Goal: Find specific fact: Find specific fact

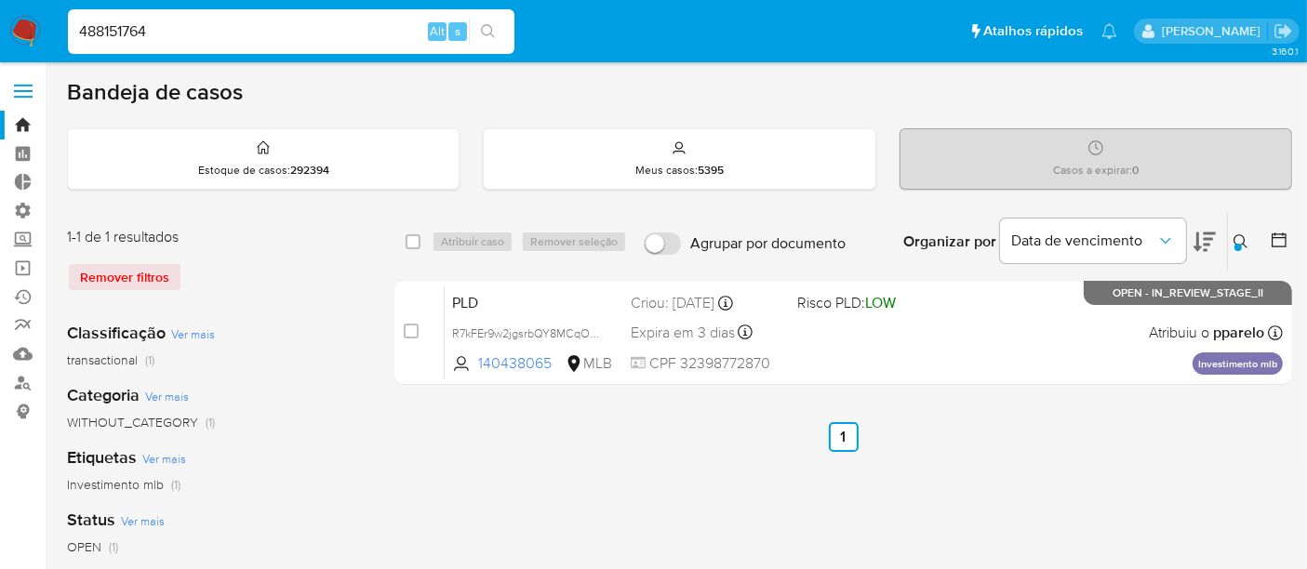
click at [159, 33] on input "488151764" at bounding box center [291, 32] width 446 height 24
type input "488151764"
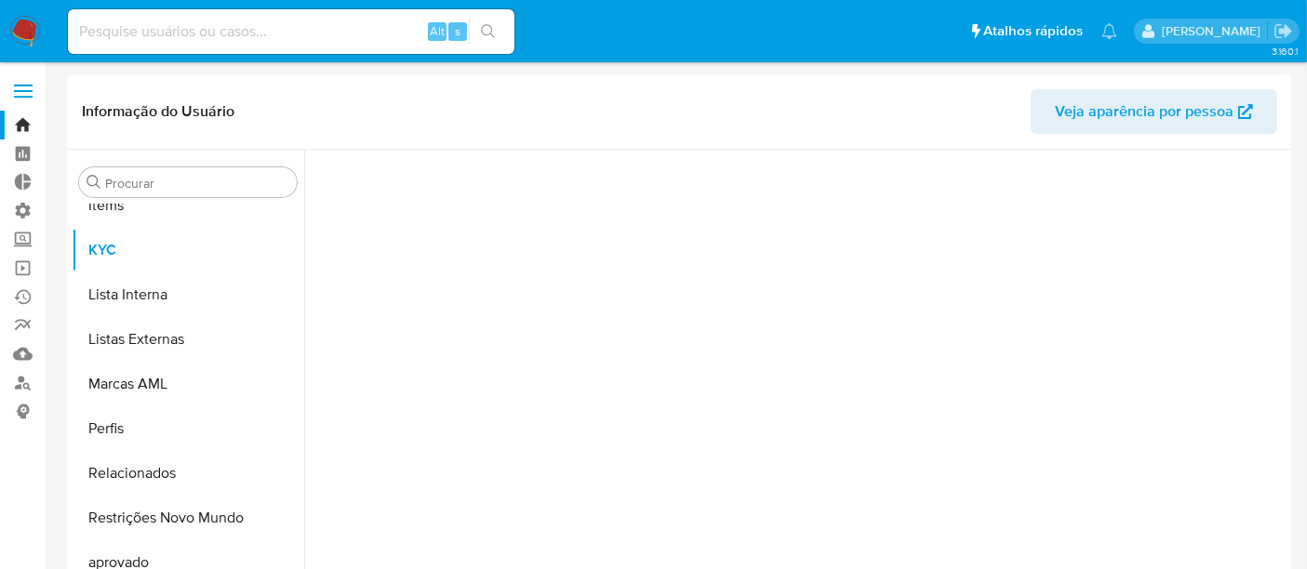
scroll to position [963, 0]
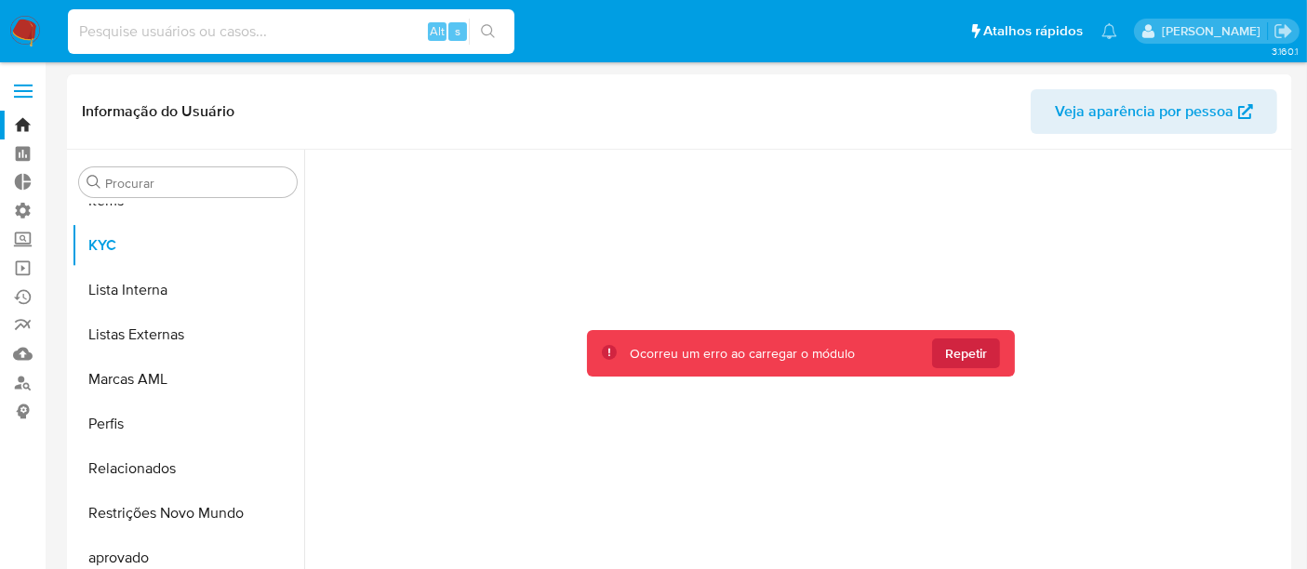
click at [159, 33] on input at bounding box center [291, 32] width 446 height 24
paste input "488151764"
type input "488151764"
click at [185, 24] on input "488151764" at bounding box center [291, 32] width 446 height 24
click at [82, 23] on input "488151764" at bounding box center [291, 32] width 446 height 24
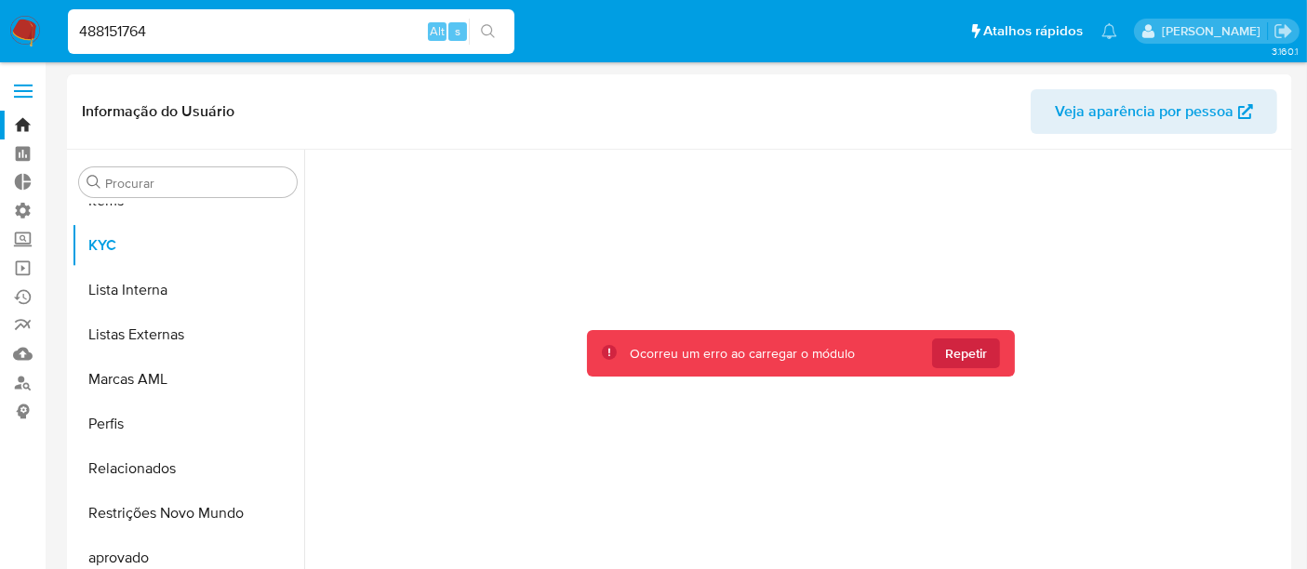
click at [169, 28] on input "488151764" at bounding box center [291, 32] width 446 height 24
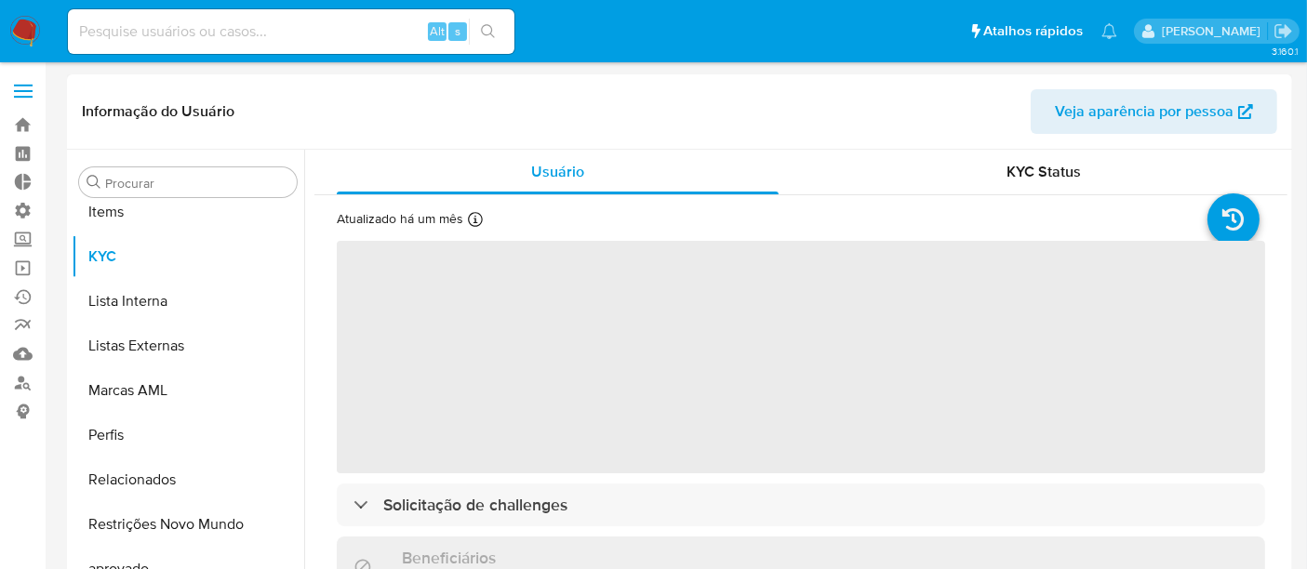
scroll to position [963, 0]
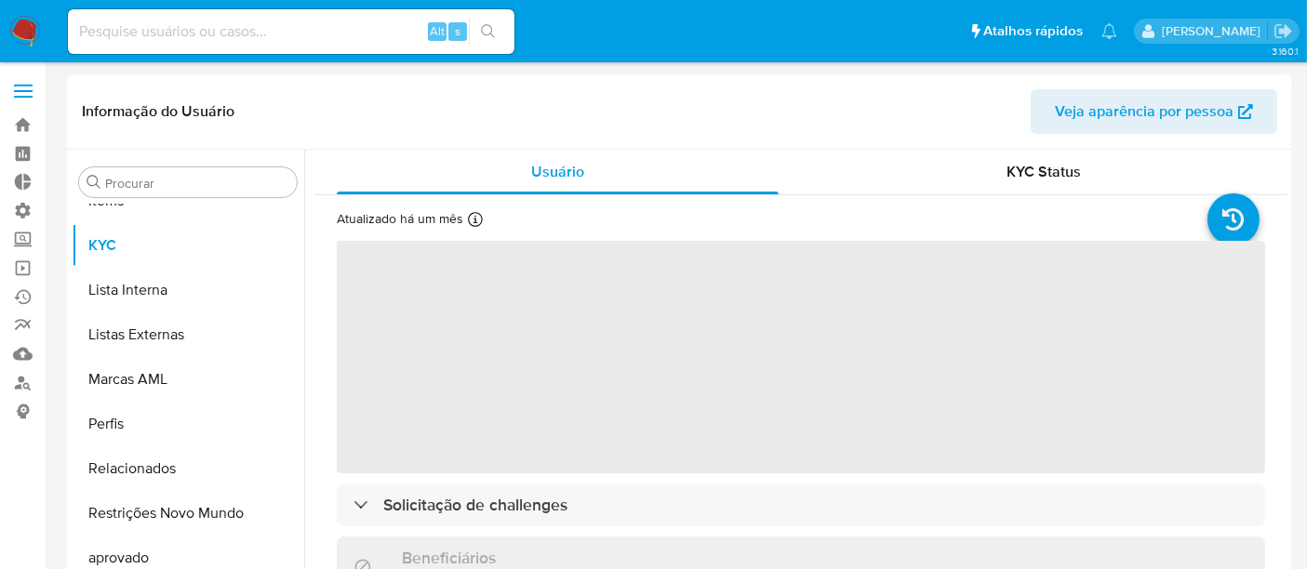
select select "10"
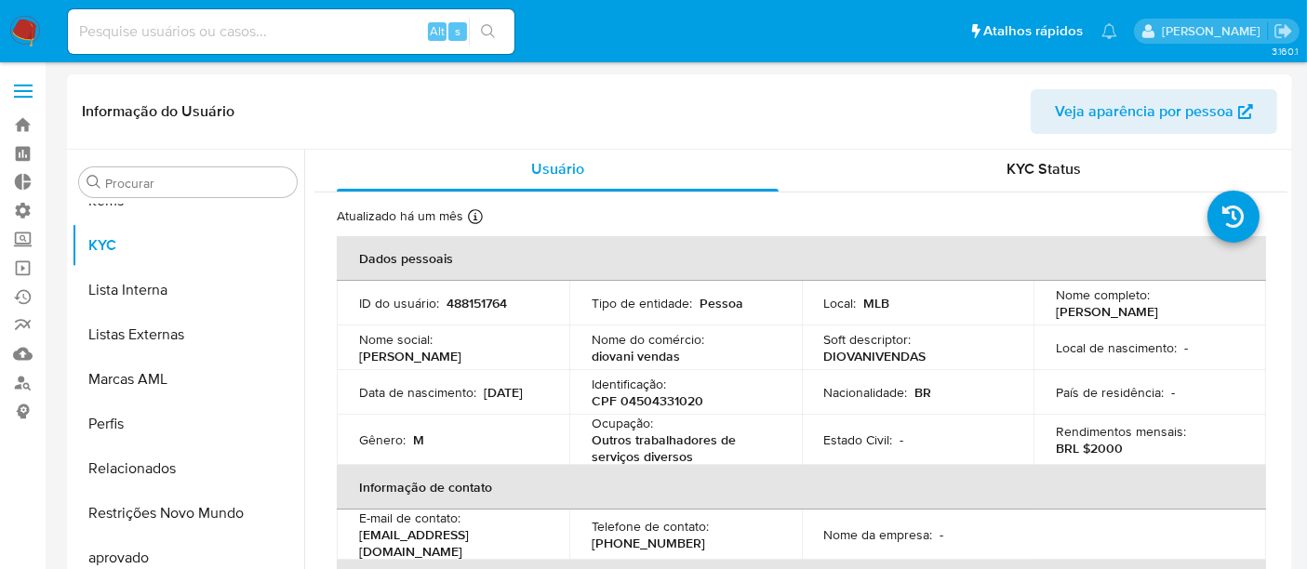
scroll to position [0, 0]
click at [744, 107] on header "Informação do Usuário Veja aparência por pessoa" at bounding box center [679, 111] width 1195 height 45
click at [130, 32] on input at bounding box center [291, 32] width 446 height 24
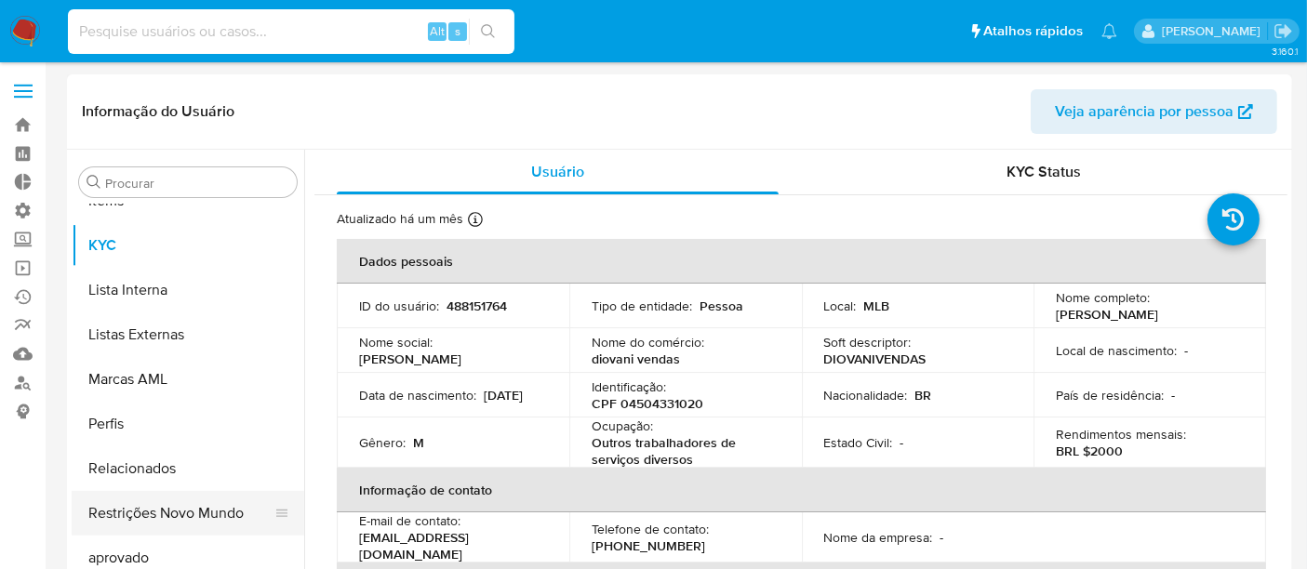
click at [194, 506] on button "Restrições Novo Mundo" at bounding box center [181, 513] width 218 height 45
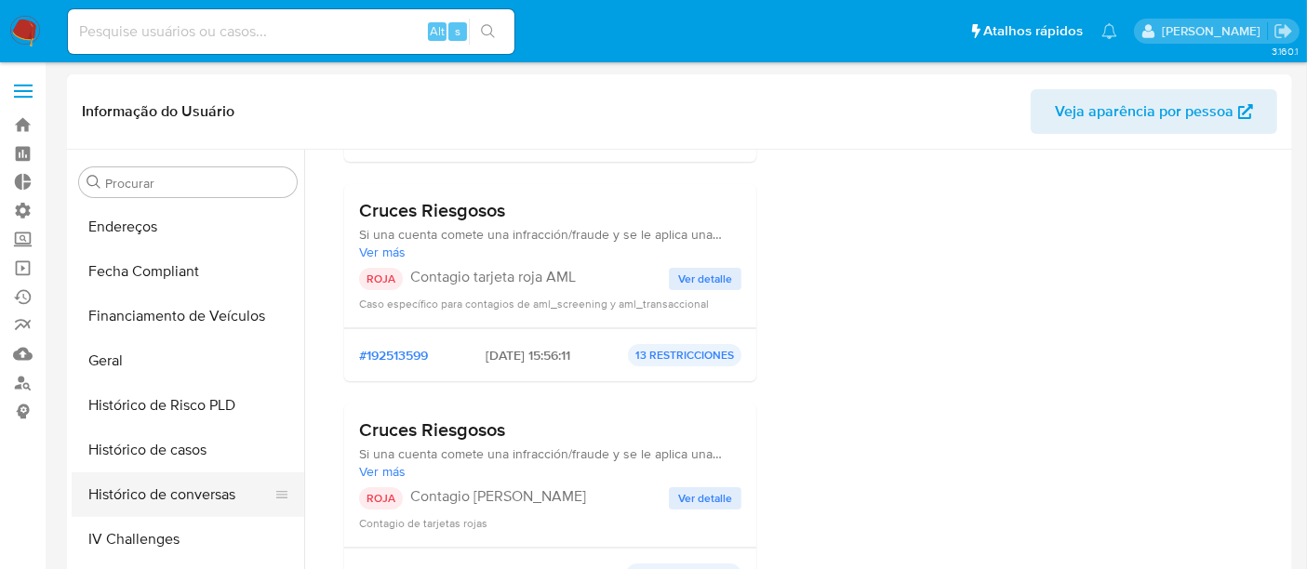
scroll to position [446, 0]
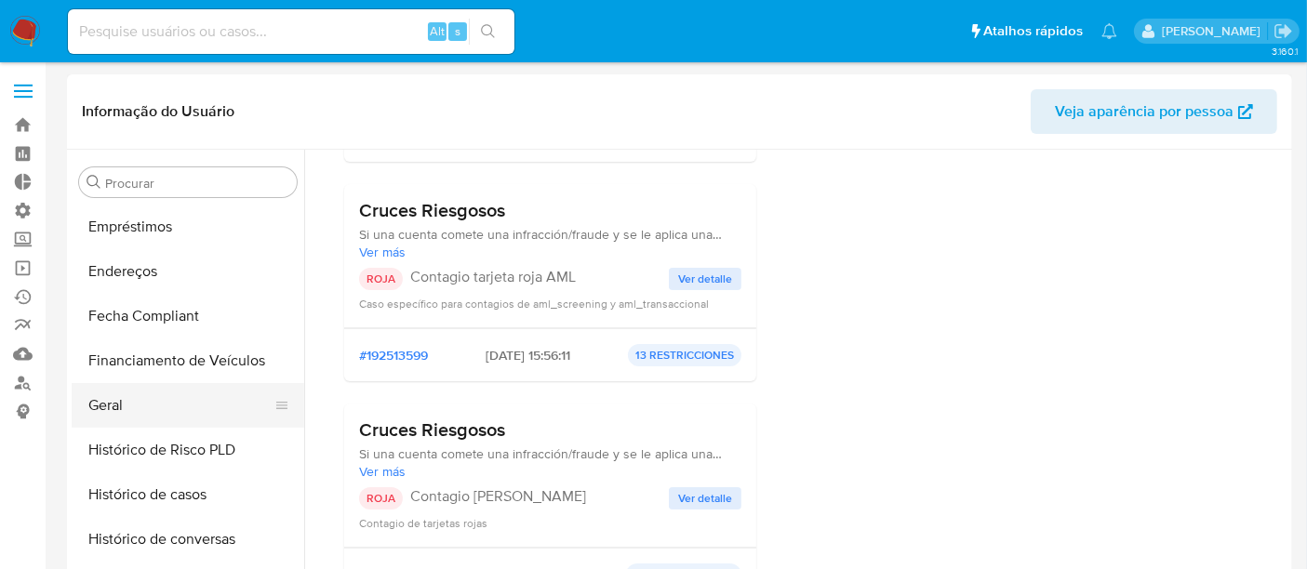
click at [145, 413] on button "Geral" at bounding box center [181, 405] width 218 height 45
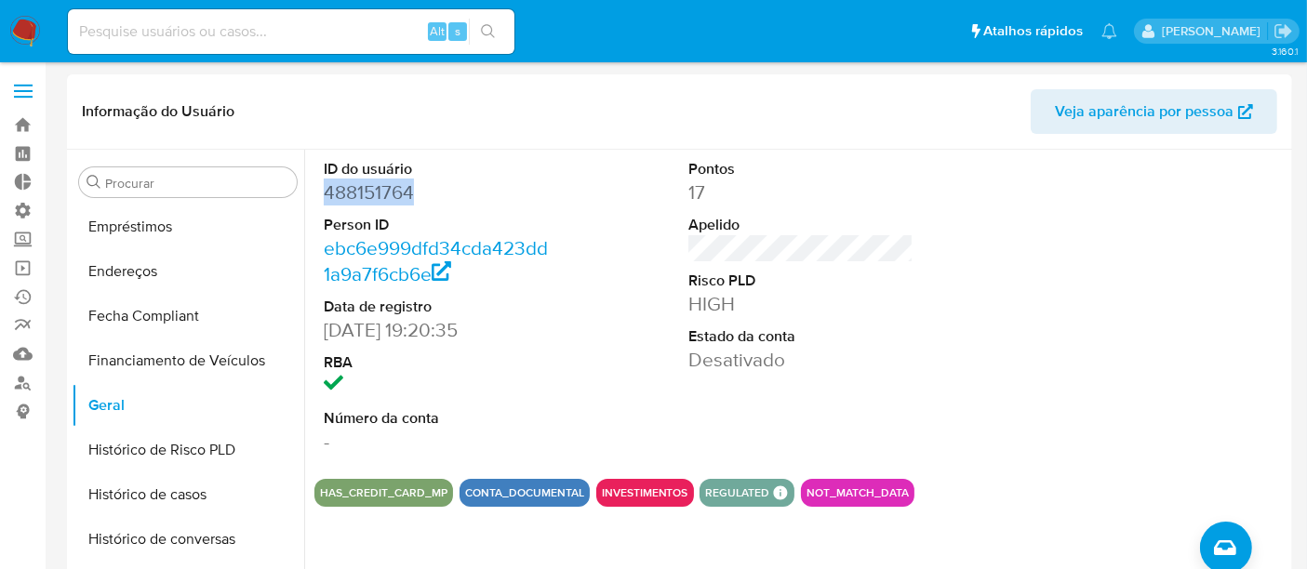
drag, startPoint x: 326, startPoint y: 187, endPoint x: 417, endPoint y: 187, distance: 90.2
click at [417, 187] on dd "488151764" at bounding box center [436, 192] width 225 height 26
copy dd "488151764"
